Goal: Check status

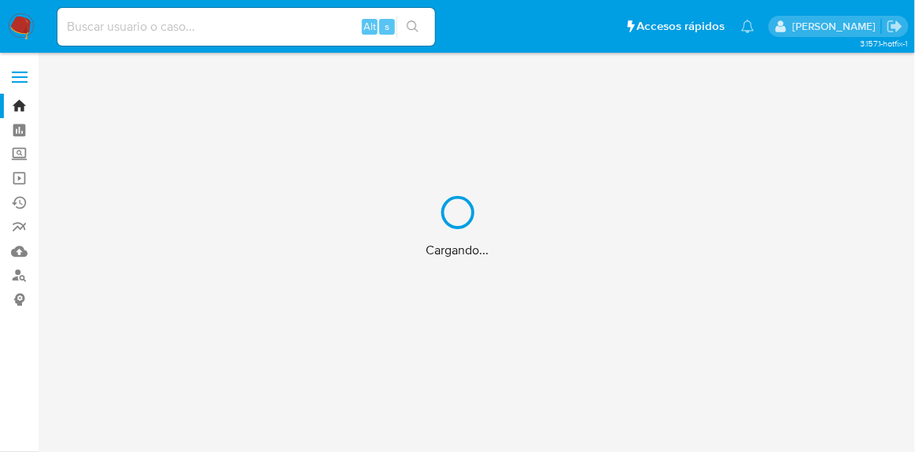
click at [120, 25] on div "Cargando..." at bounding box center [457, 226] width 915 height 452
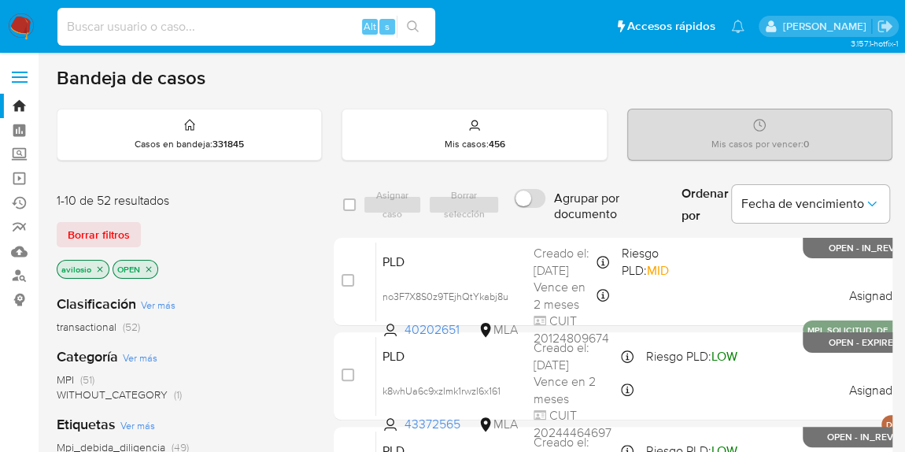
click at [124, 28] on input at bounding box center [246, 27] width 378 height 20
paste input "52054374"
type input "52054374"
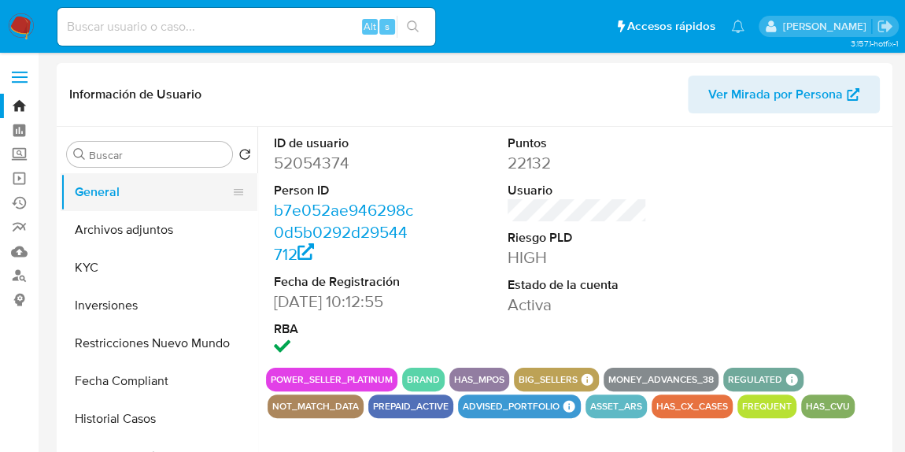
select select "10"
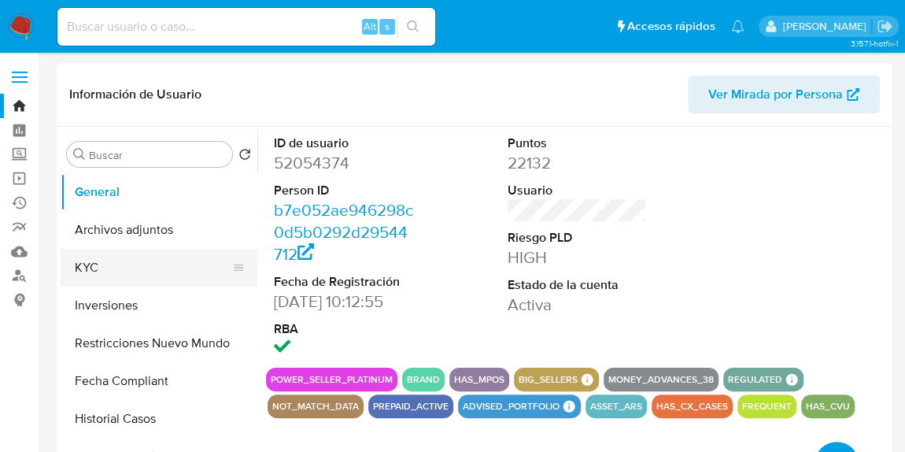
click at [141, 276] on button "KYC" at bounding box center [153, 268] width 184 height 38
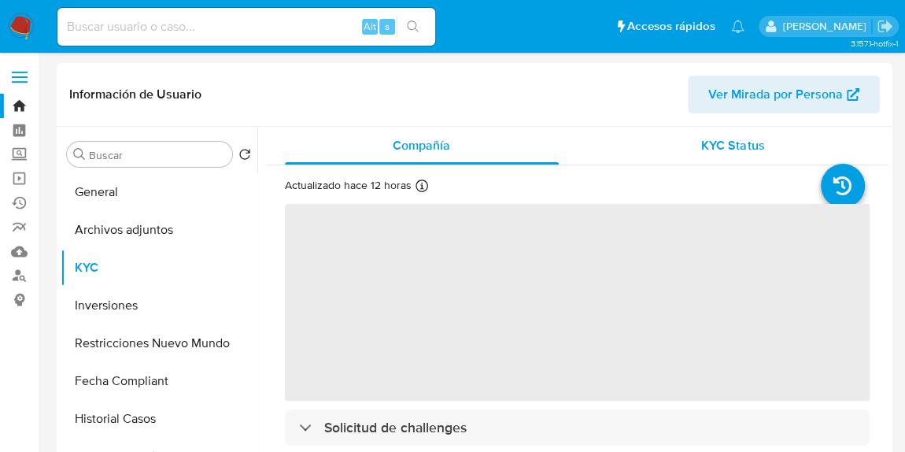
click at [758, 152] on span "KYC Status" at bounding box center [732, 145] width 63 height 18
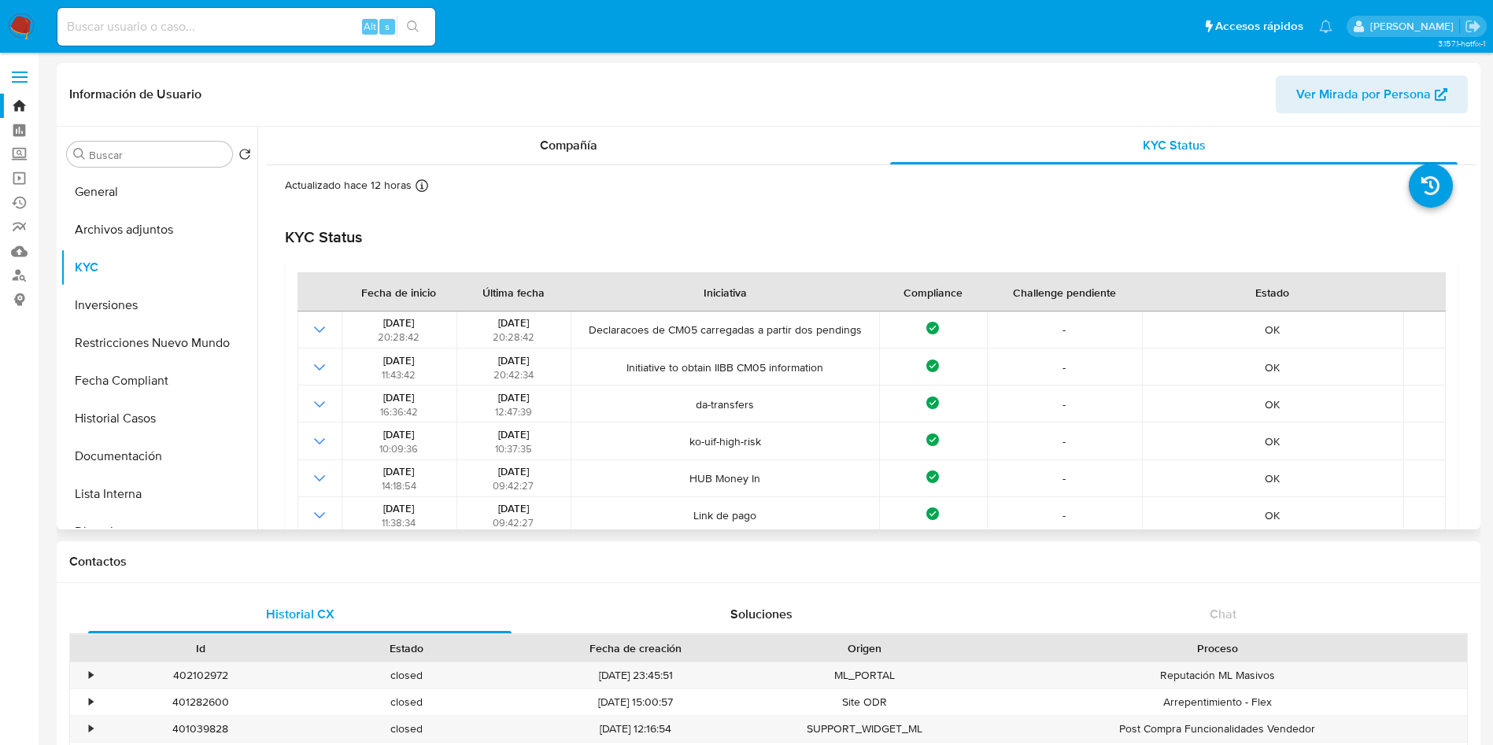
click at [608, 120] on div "Información de Usuario Ver Mirada por Persona" at bounding box center [769, 95] width 1424 height 64
click at [611, 133] on div "Compañía" at bounding box center [568, 146] width 567 height 38
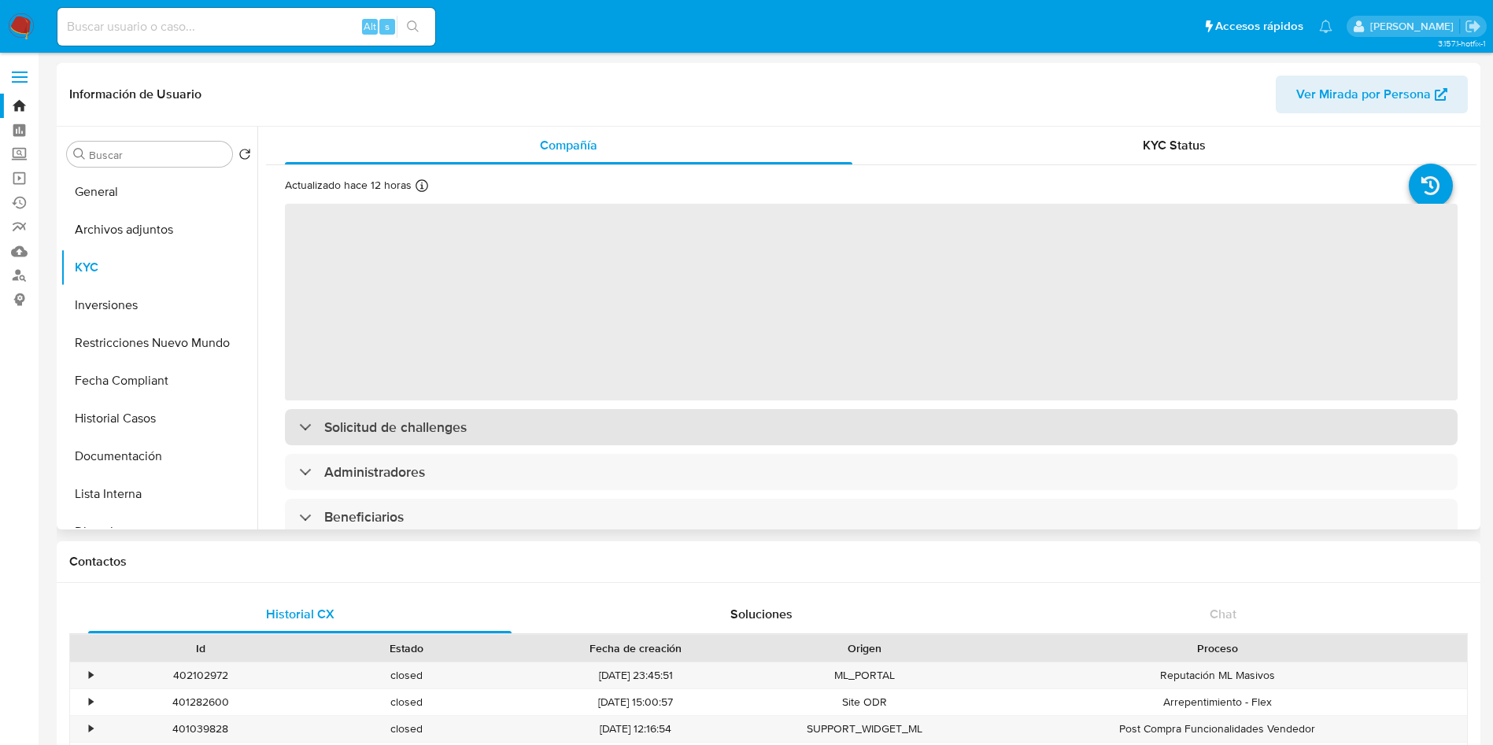
click at [415, 434] on h3 "Solicitud de challenges" at bounding box center [395, 427] width 142 height 17
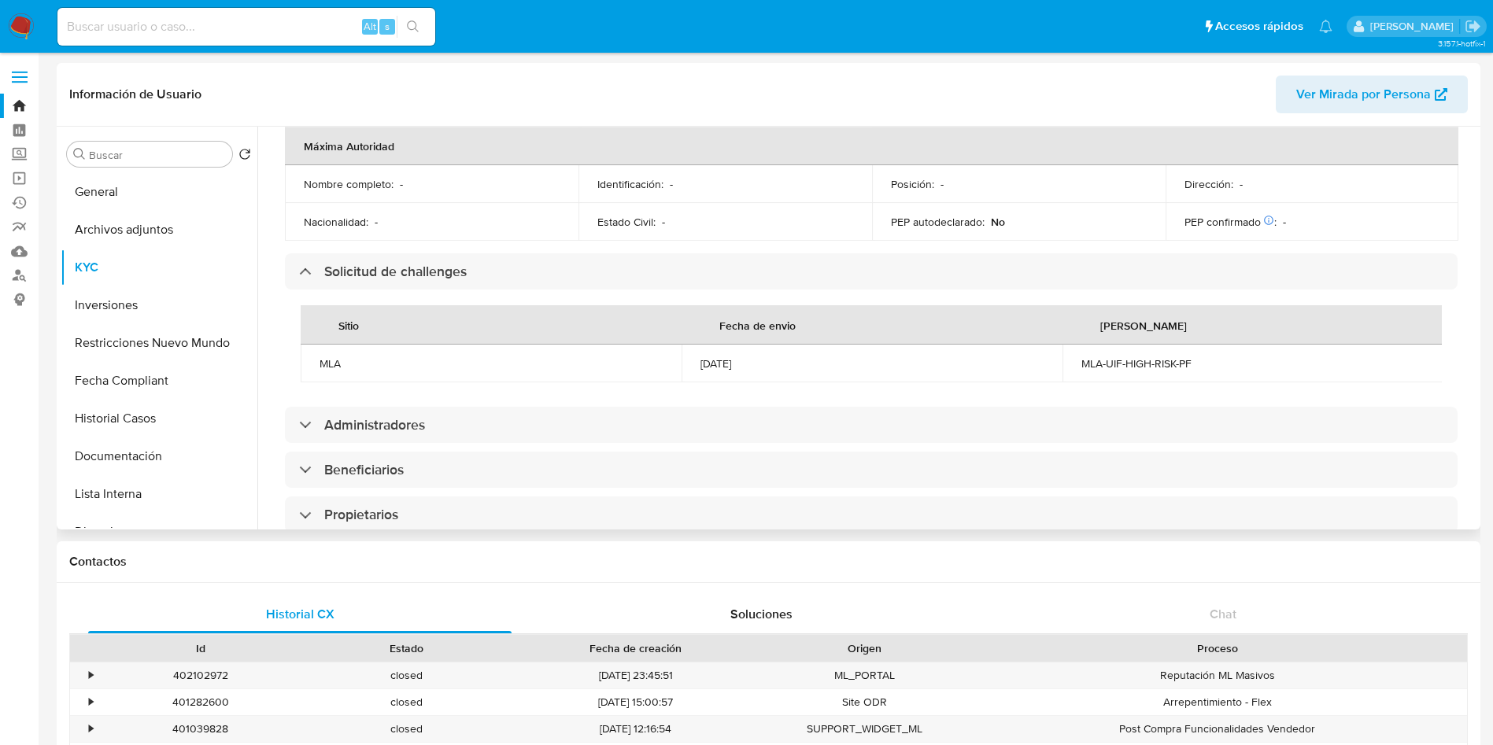
scroll to position [571, 0]
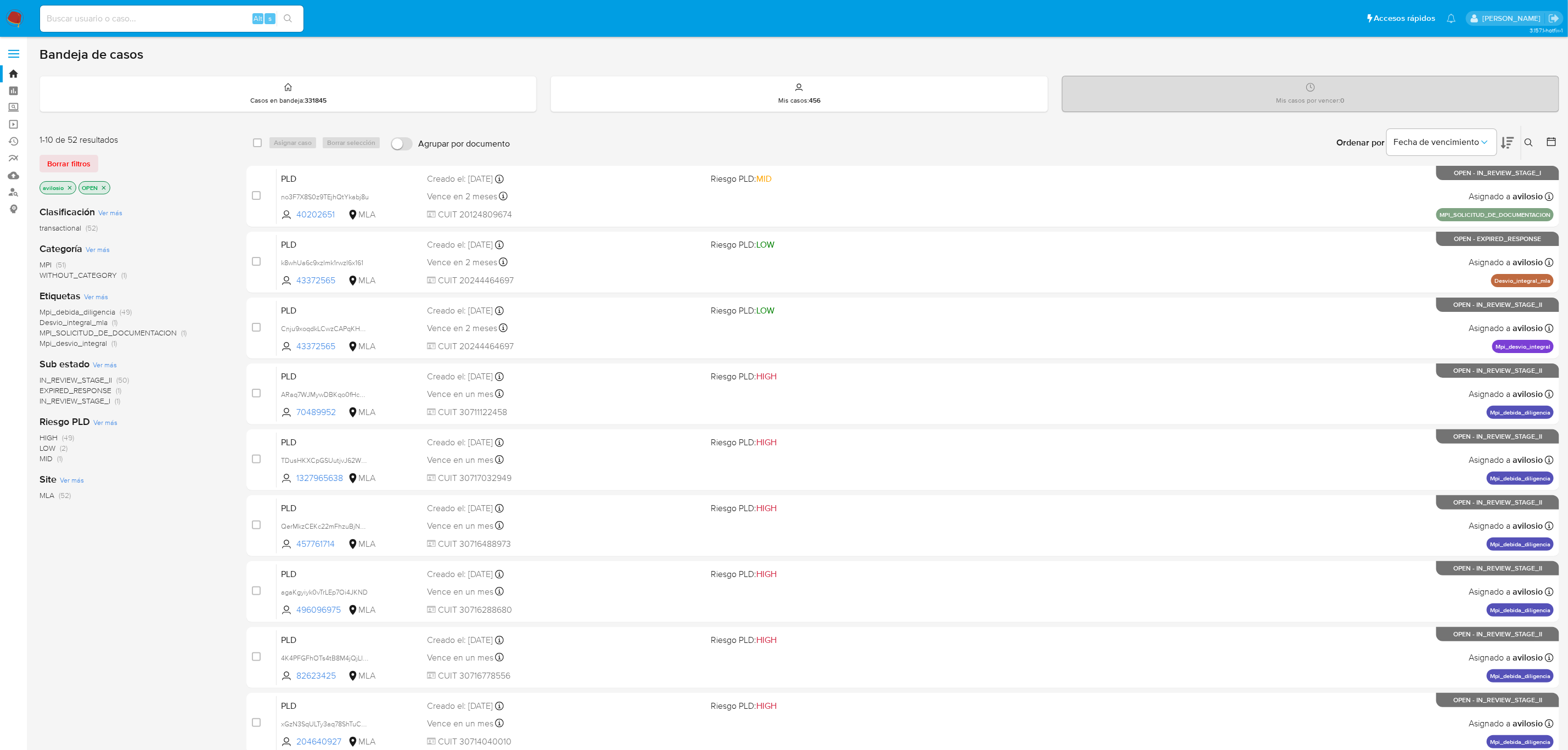
click at [183, 20] on input at bounding box center [172, 19] width 264 height 14
paste input "1112397320"
type input "1112397320"
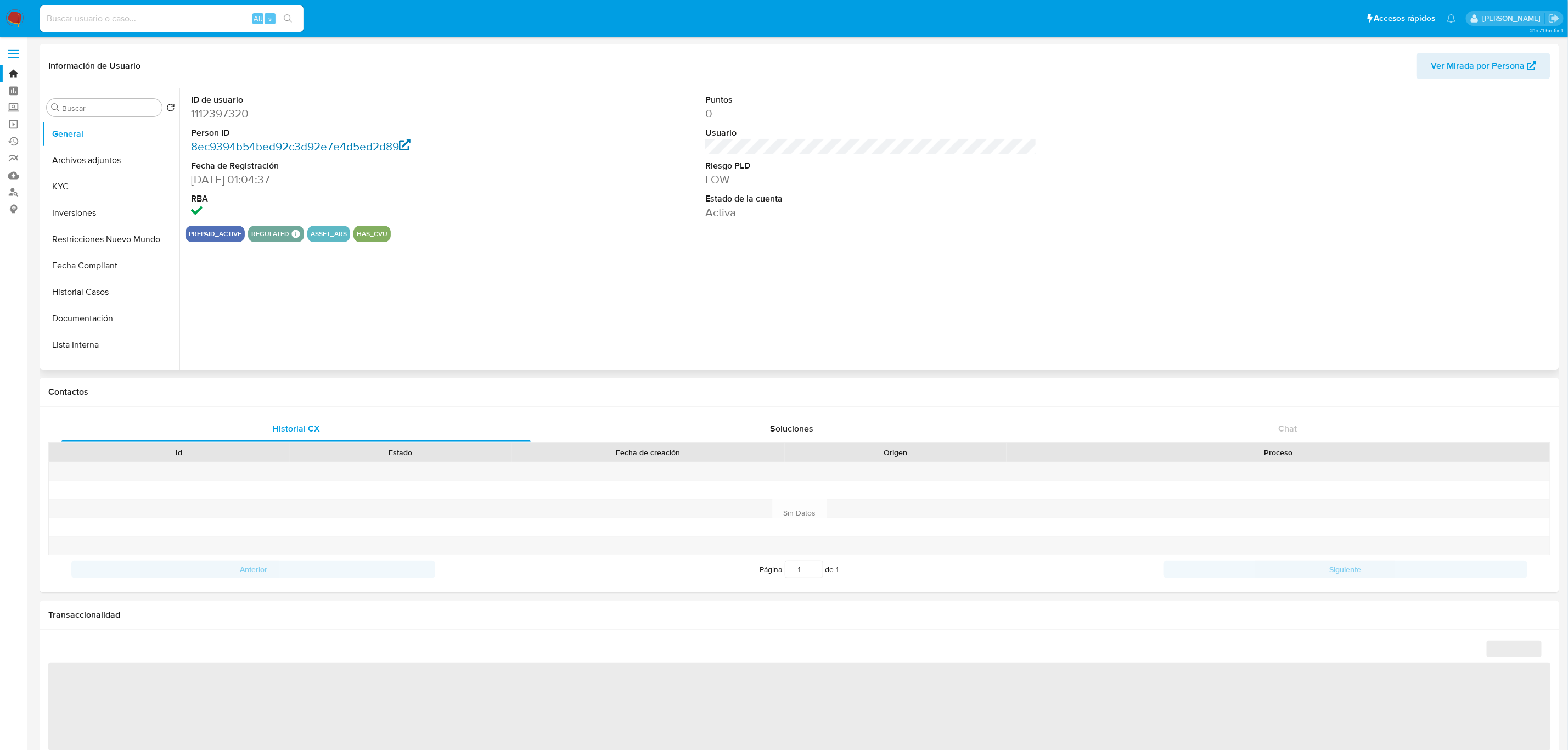
select select "10"
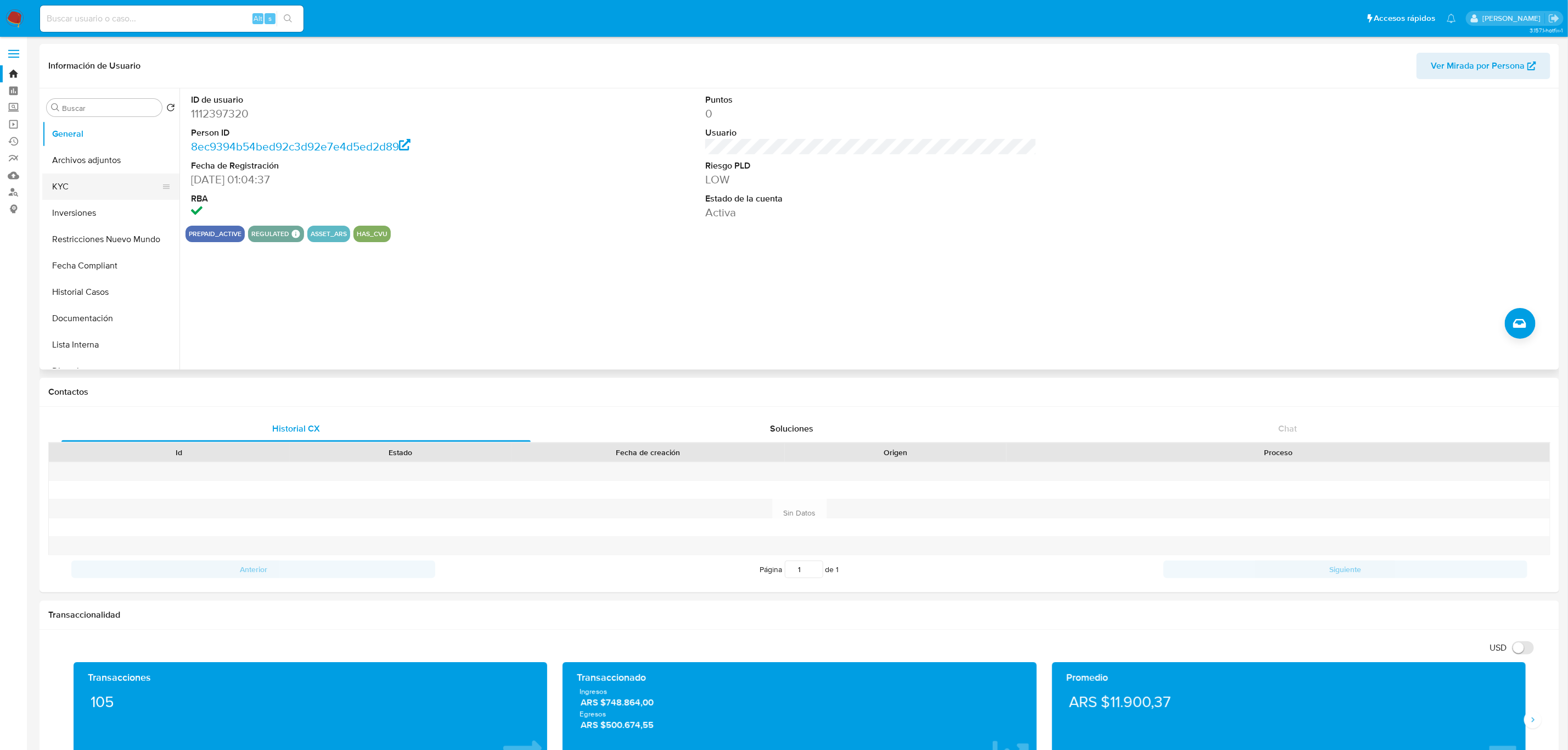
click at [109, 179] on button "KYC" at bounding box center [107, 187] width 128 height 27
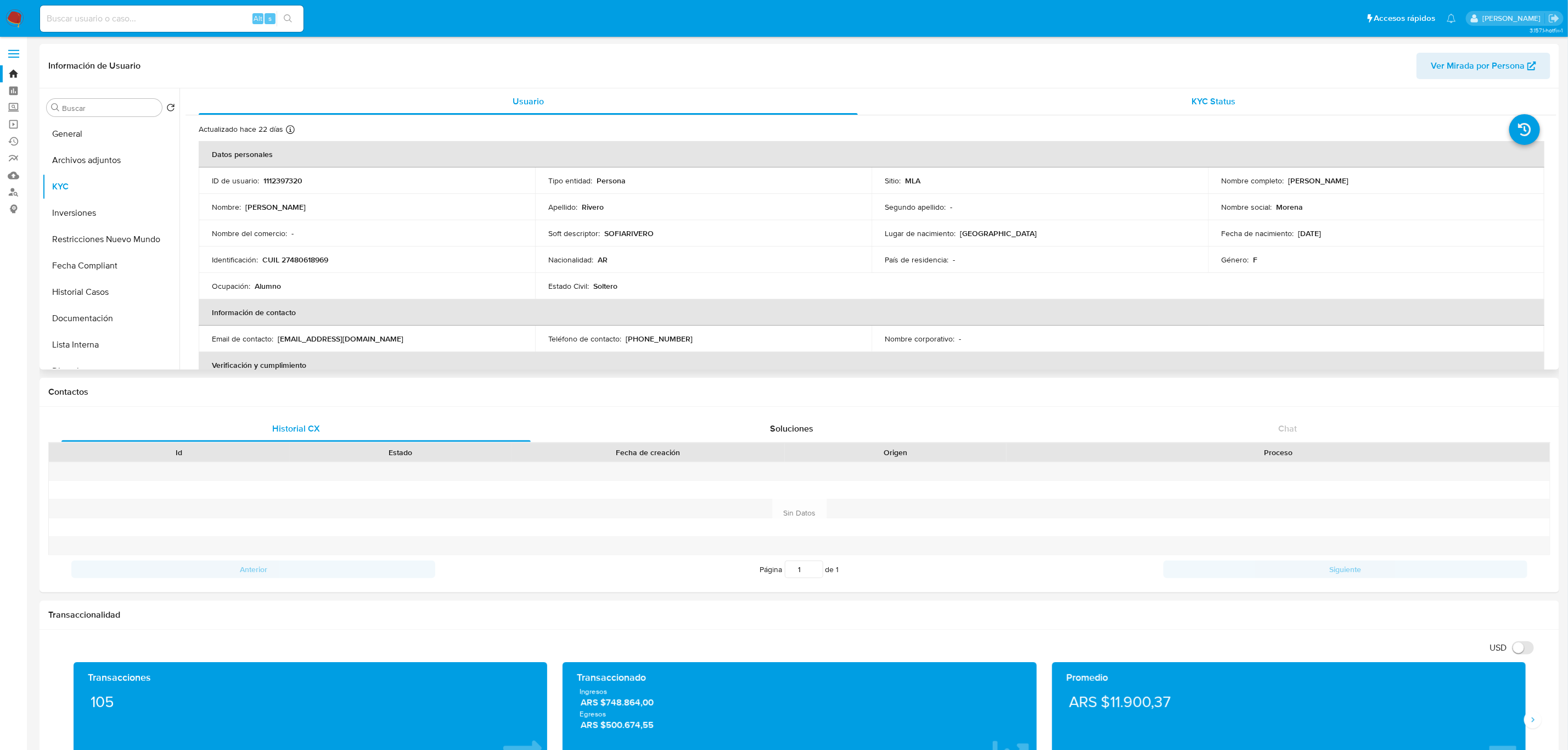
click at [1261, 99] on div "KYC Status" at bounding box center [1214, 102] width 659 height 27
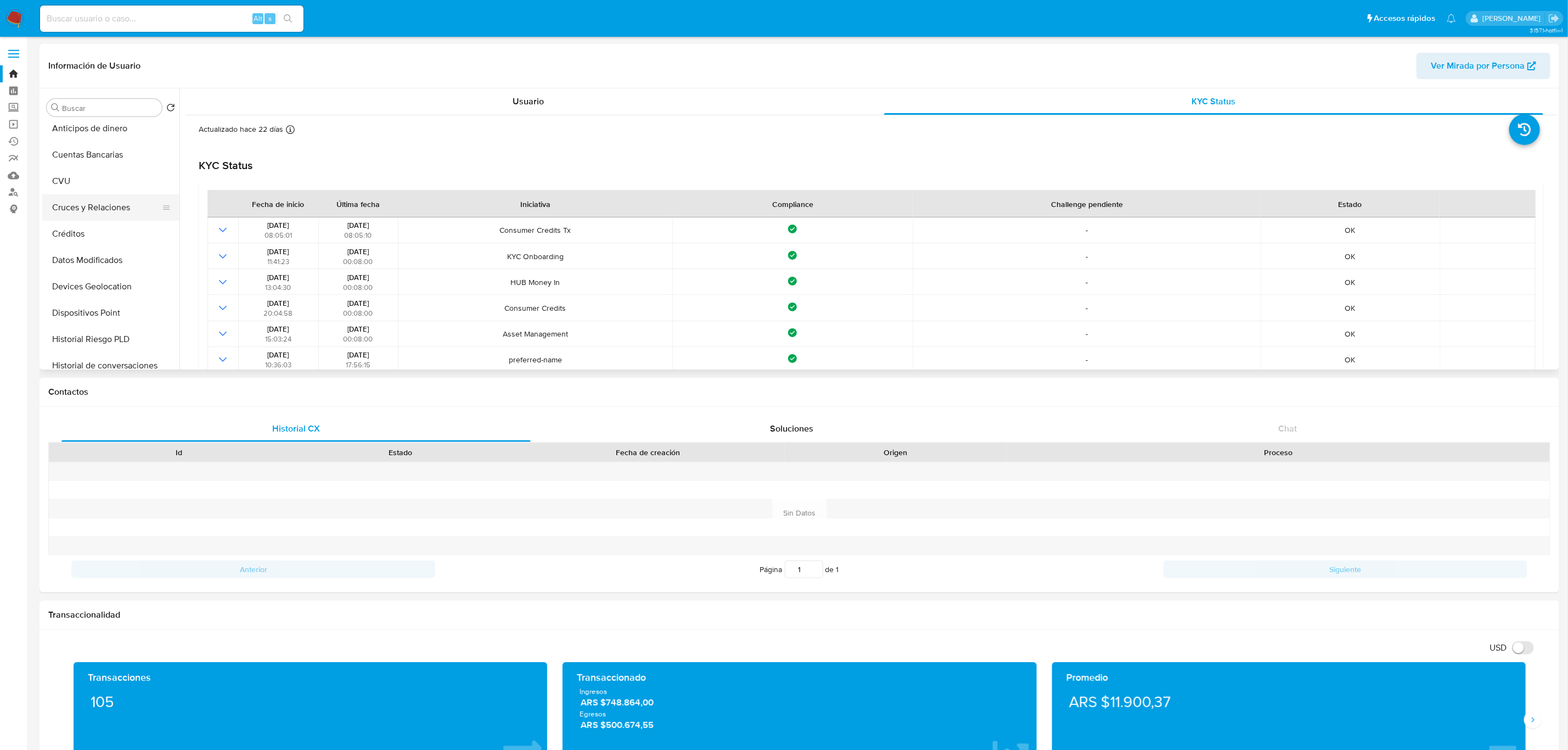
scroll to position [352, 0]
click at [117, 170] on button "Datos Modificados" at bounding box center [107, 178] width 128 height 27
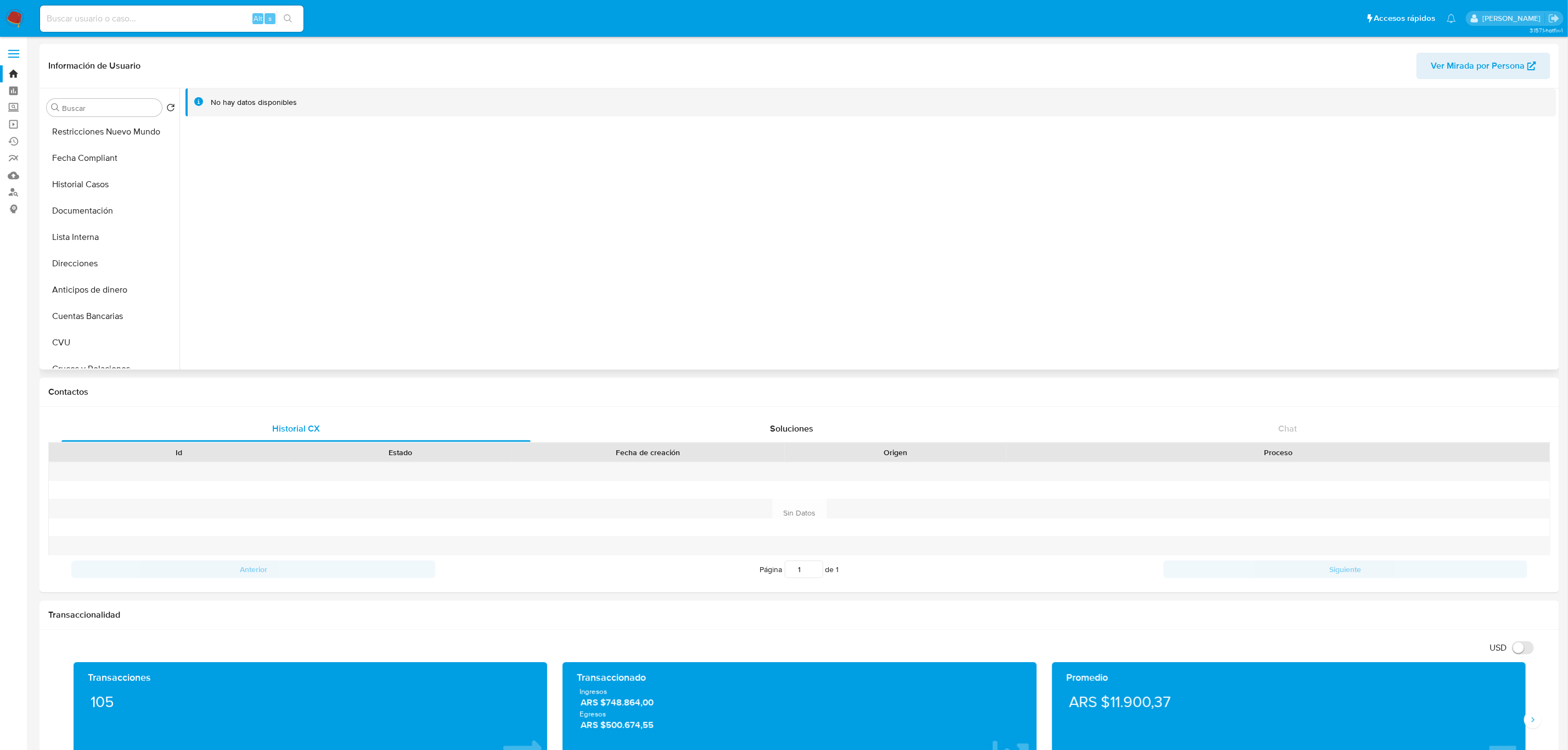
scroll to position [0, 0]
click at [97, 213] on button "Inversiones" at bounding box center [107, 213] width 128 height 27
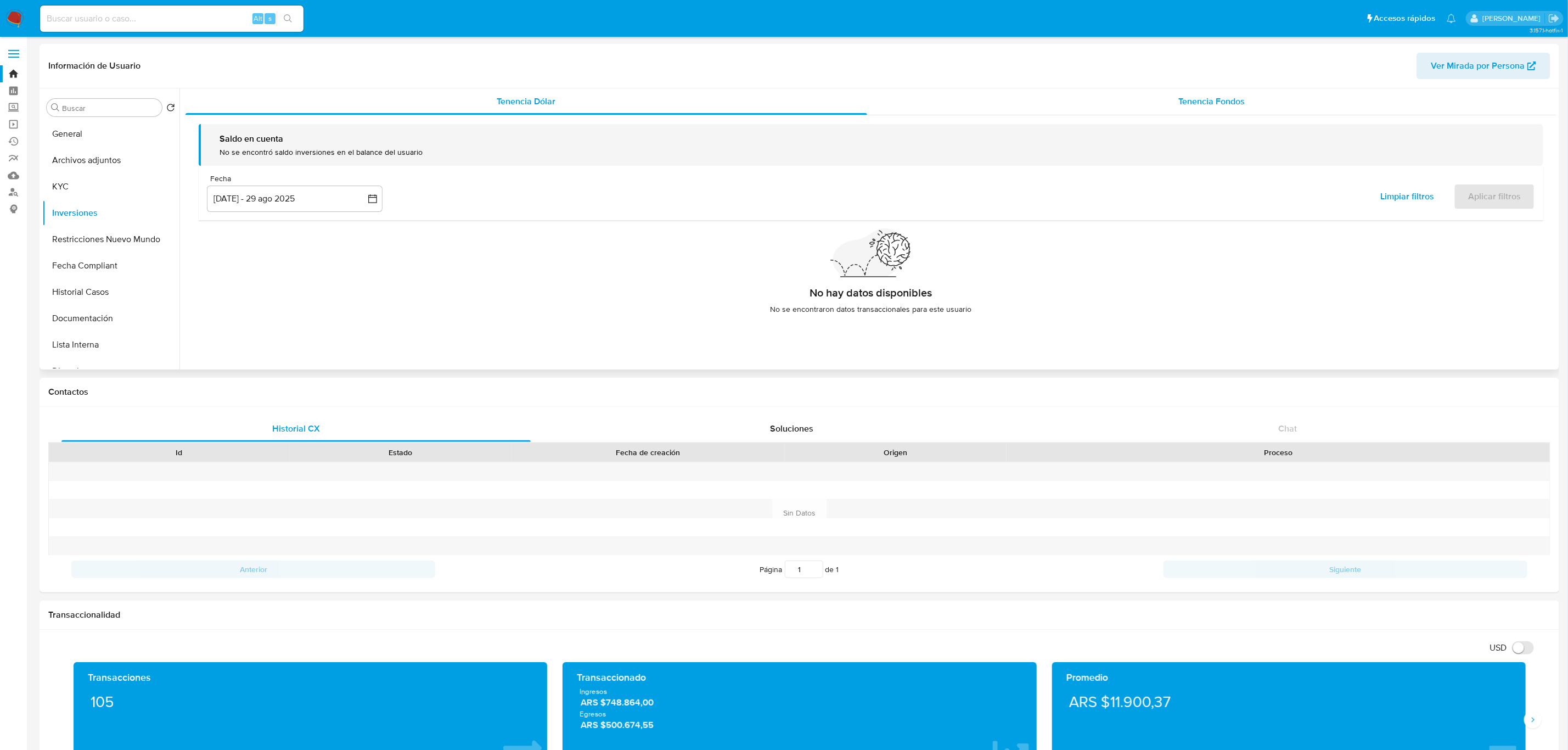
click at [1188, 98] on span "Tenencia Fondos" at bounding box center [1212, 101] width 66 height 13
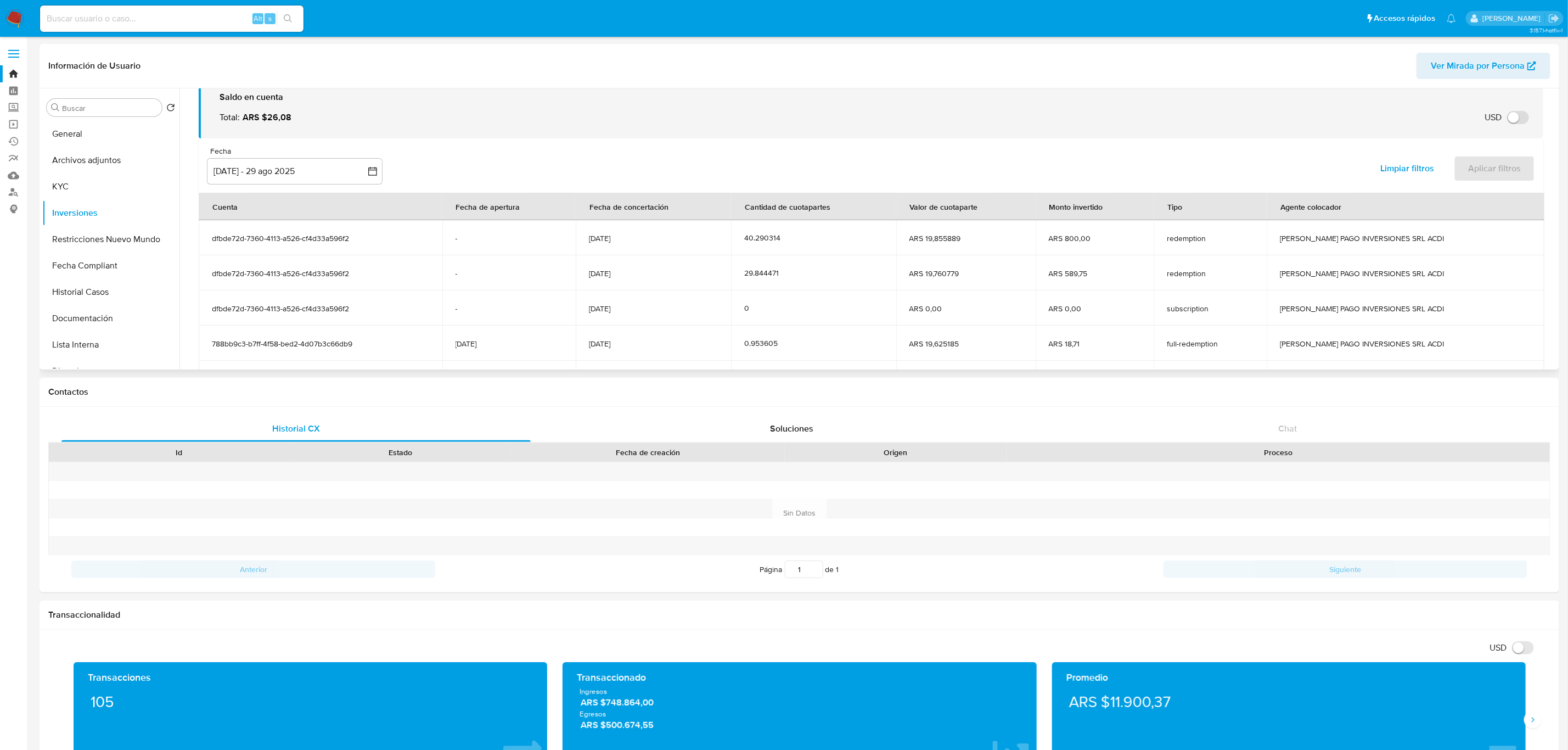
scroll to position [82, 0]
